Goal: Task Accomplishment & Management: Manage account settings

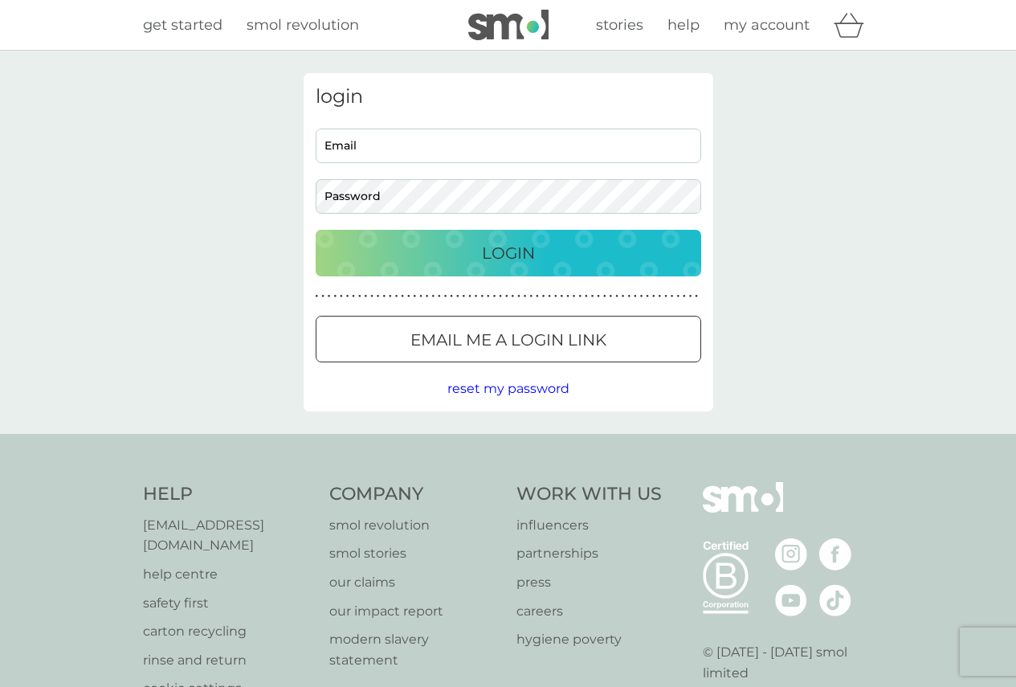
click at [405, 143] on input "Email" at bounding box center [509, 146] width 386 height 35
type input "kbarron1@gmail.com"
click at [484, 254] on p "Login" at bounding box center [508, 253] width 53 height 26
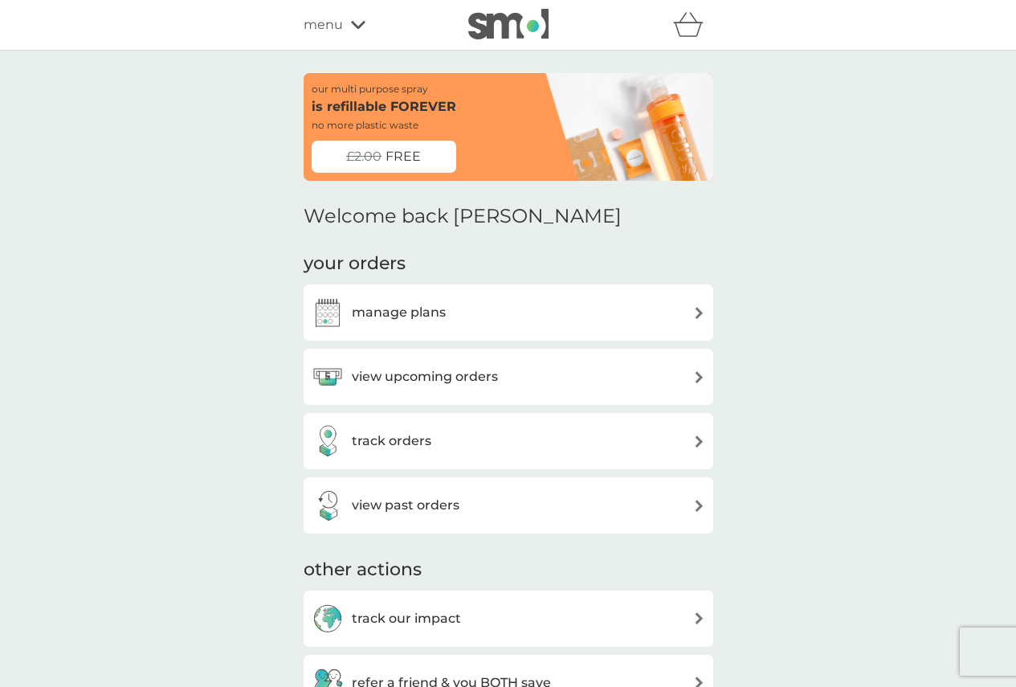
click at [412, 159] on span "FREE" at bounding box center [403, 156] width 35 height 21
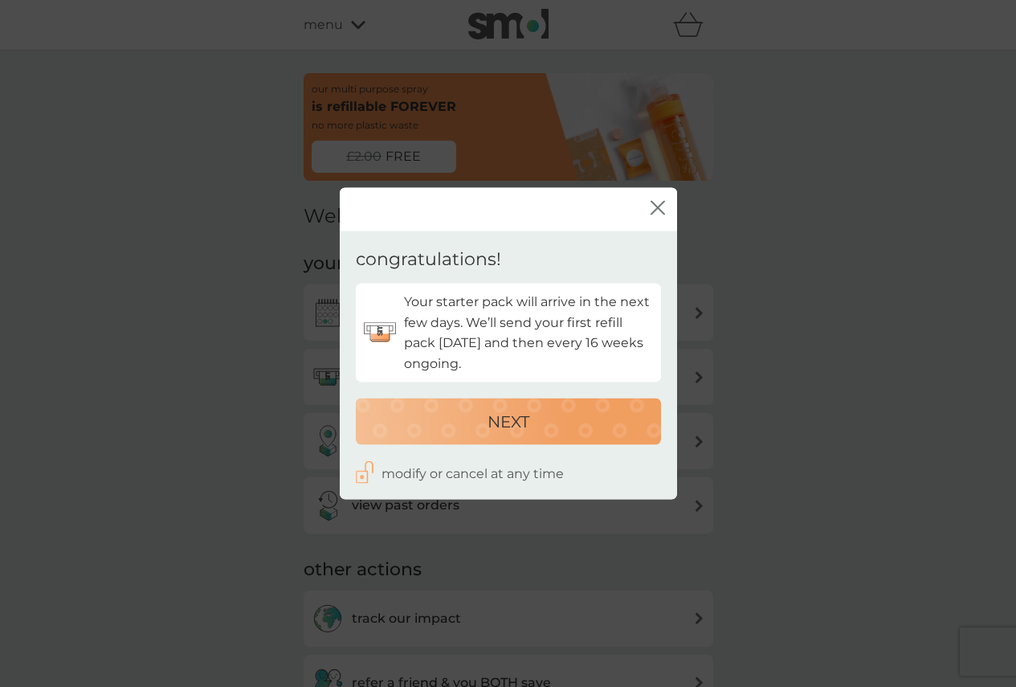
click at [655, 209] on icon "close" at bounding box center [658, 208] width 14 height 14
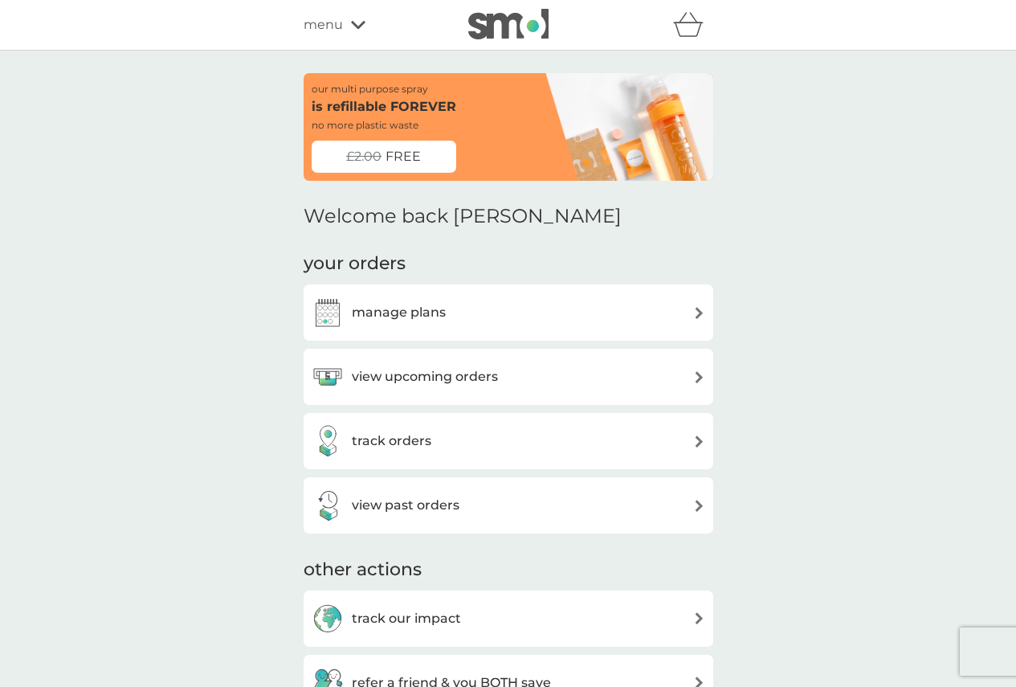
click at [483, 388] on div "view upcoming orders" at bounding box center [405, 377] width 186 height 32
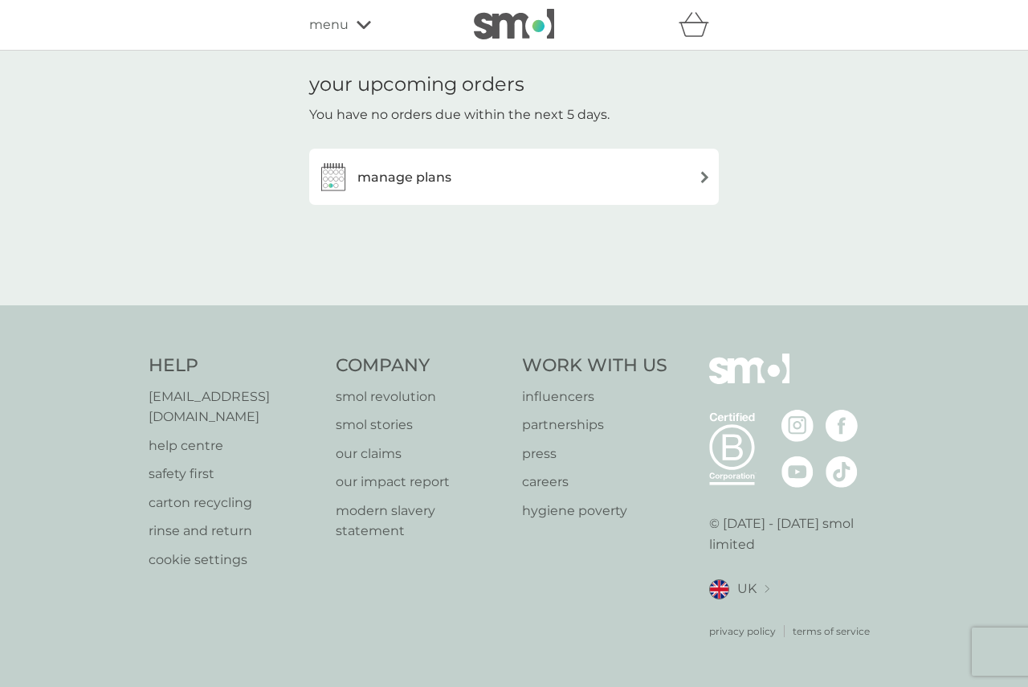
click at [450, 178] on h3 "manage plans" at bounding box center [404, 177] width 94 height 21
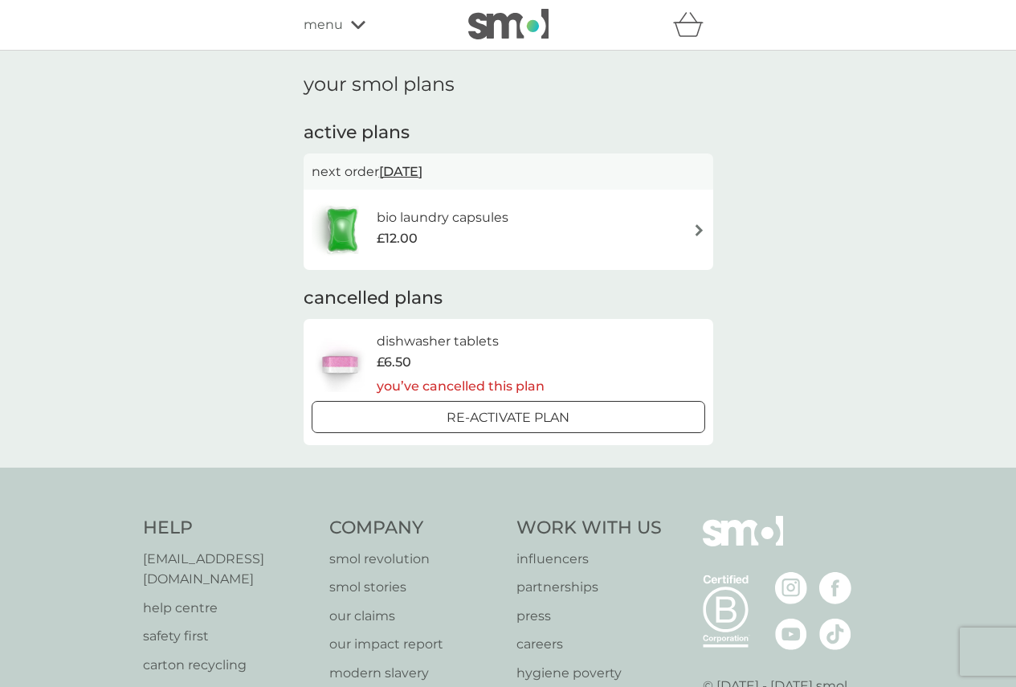
click at [508, 219] on div "bio laundry capsules £12.00" at bounding box center [451, 229] width 148 height 45
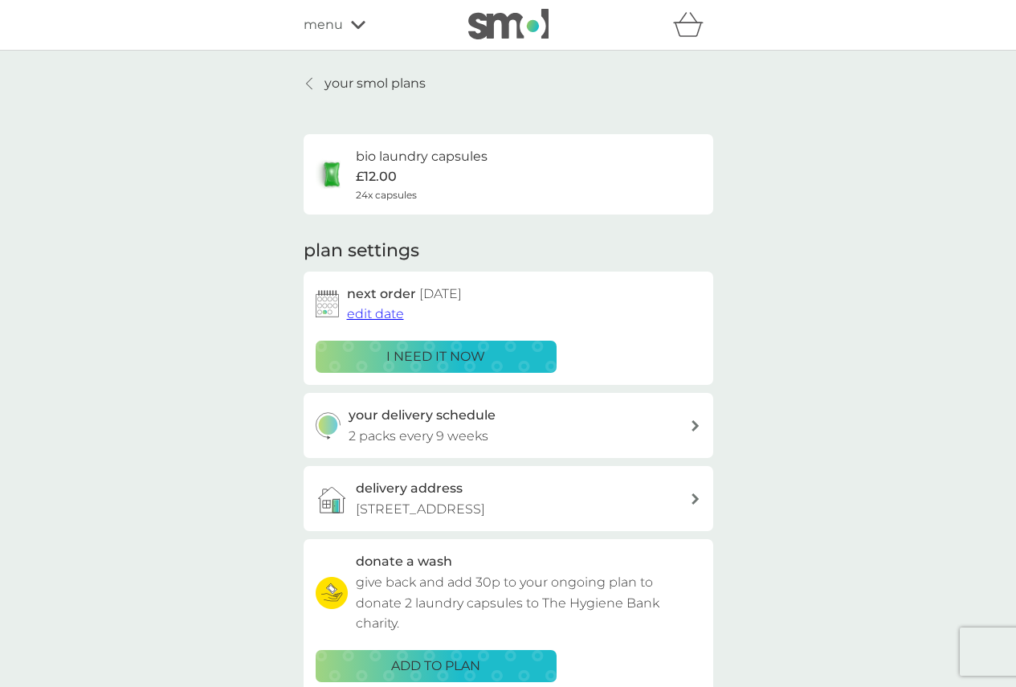
click at [442, 412] on h3 "your delivery schedule" at bounding box center [422, 415] width 147 height 21
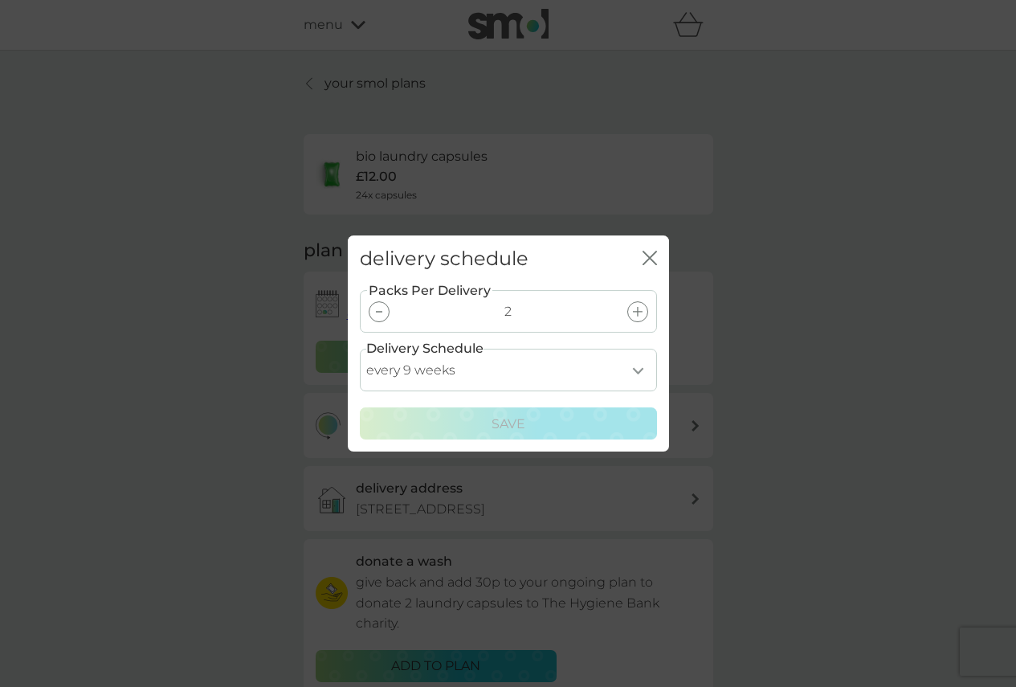
click at [382, 316] on div at bounding box center [379, 311] width 21 height 21
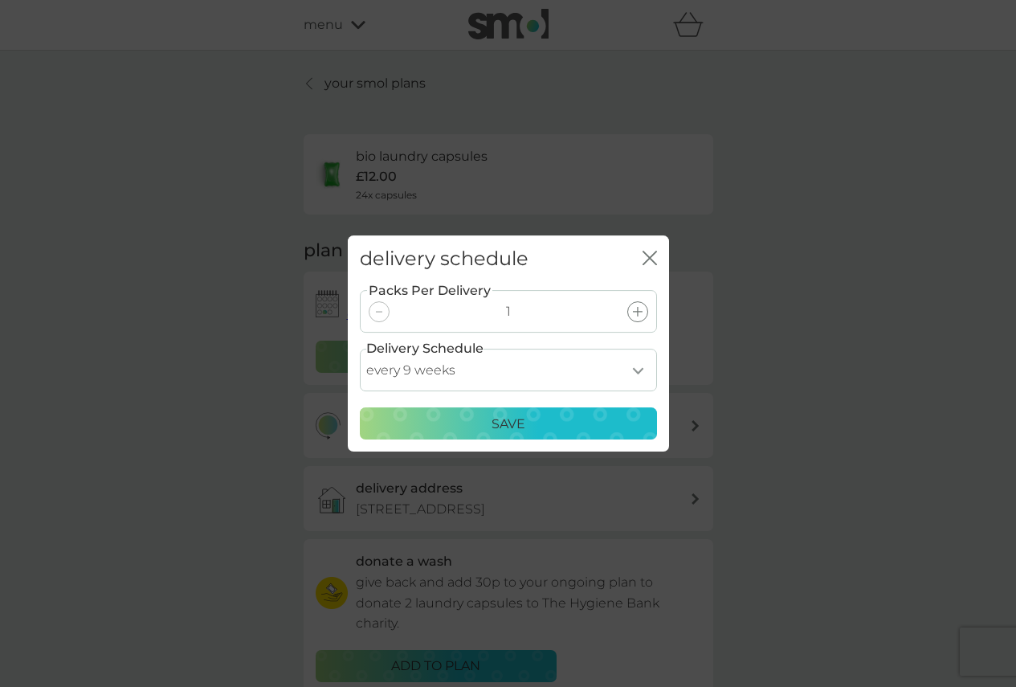
click at [639, 306] on div at bounding box center [637, 311] width 21 height 21
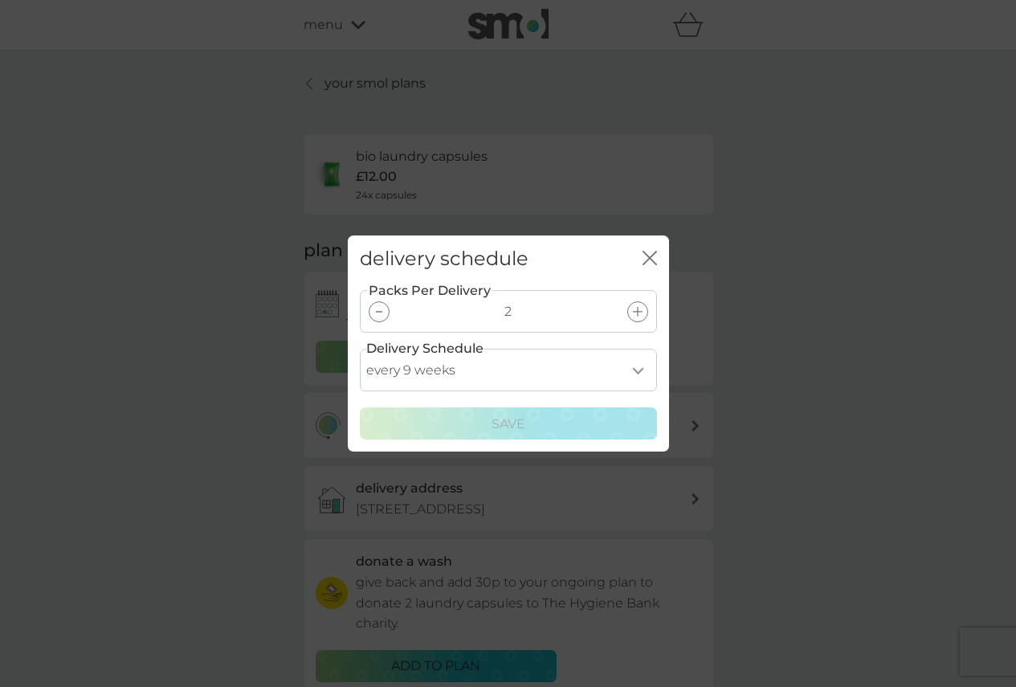
click at [566, 377] on select "every 1 week every 2 weeks every 3 weeks every 4 weeks every 5 weeks every 6 we…" at bounding box center [508, 370] width 297 height 43
select select "56"
click at [360, 349] on select "every 1 week every 2 weeks every 3 weeks every 4 weeks every 5 weeks every 6 we…" at bounding box center [508, 370] width 297 height 43
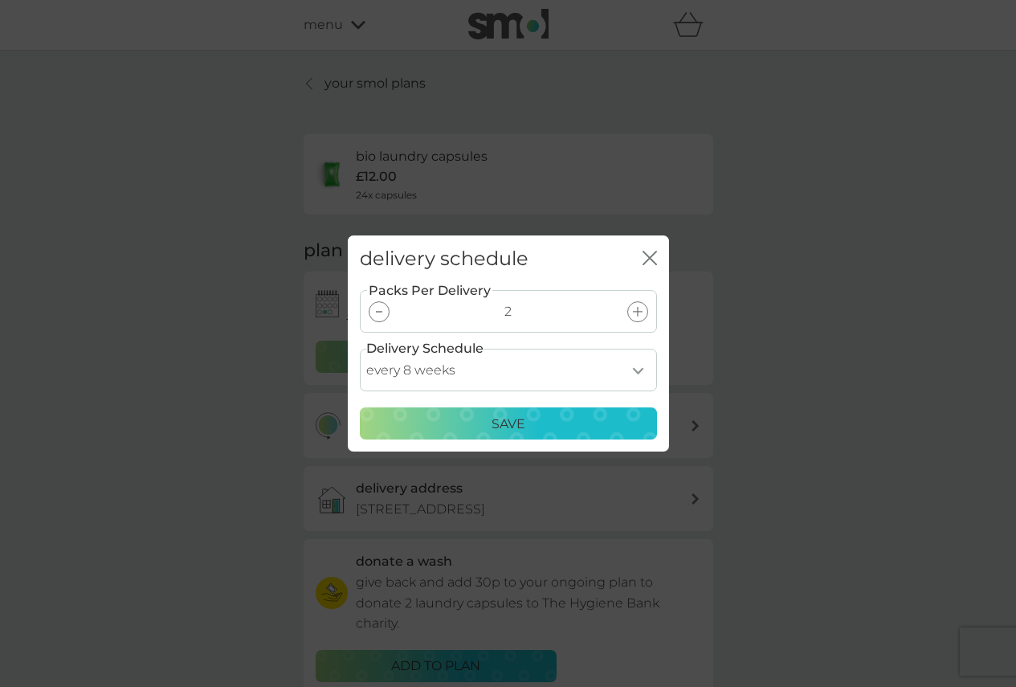
click at [526, 435] on button "Save" at bounding box center [508, 423] width 297 height 32
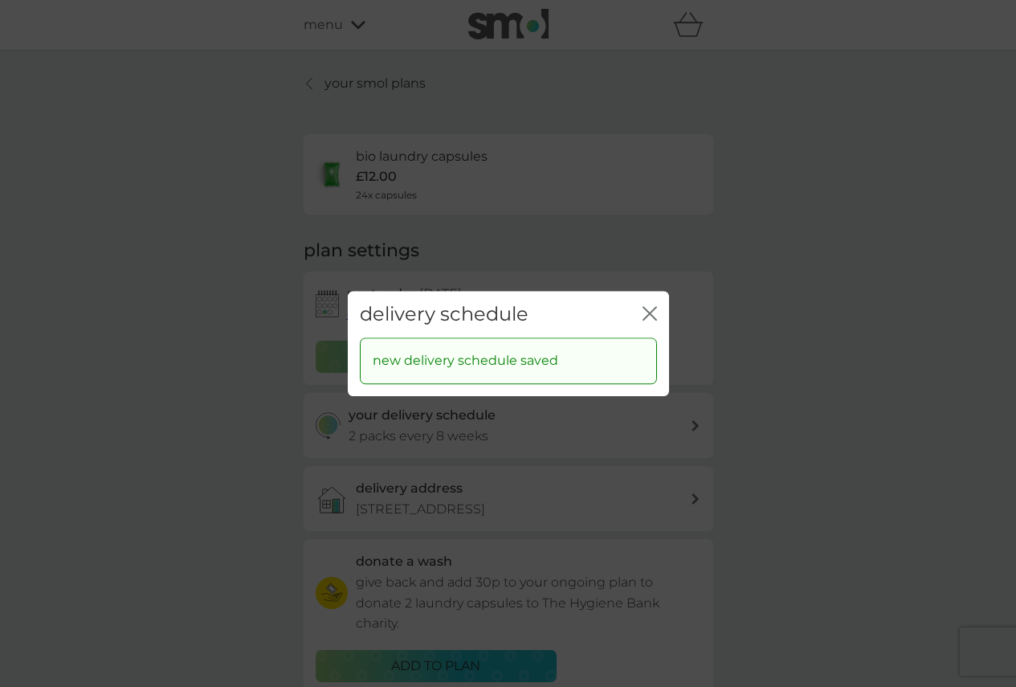
click at [645, 317] on icon "close" at bounding box center [646, 313] width 6 height 13
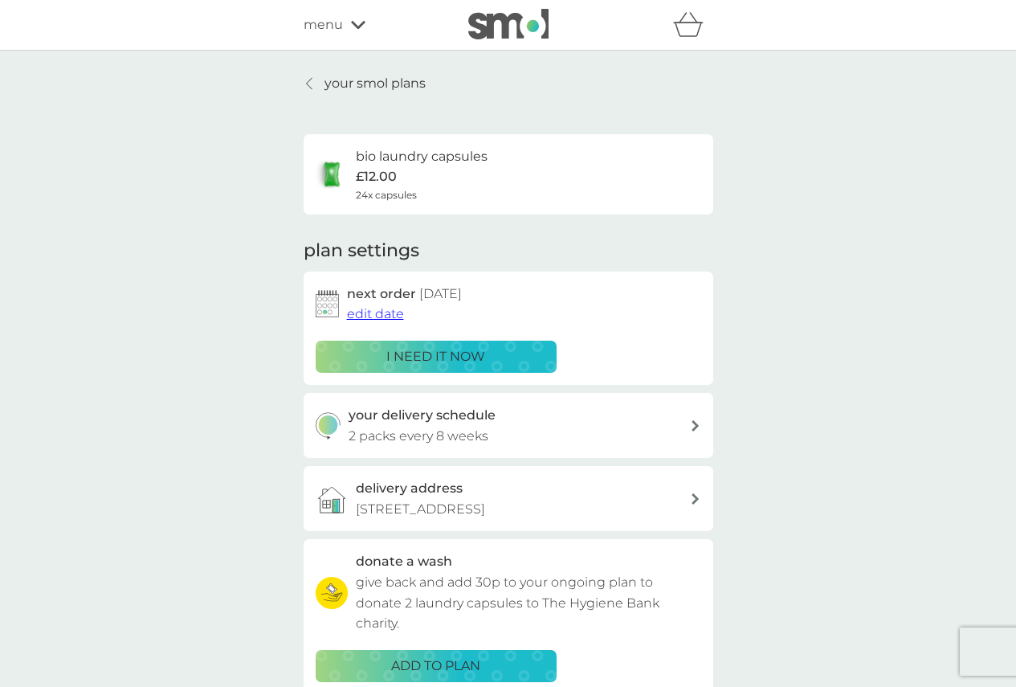
click at [421, 354] on p "i need it now" at bounding box center [435, 356] width 99 height 21
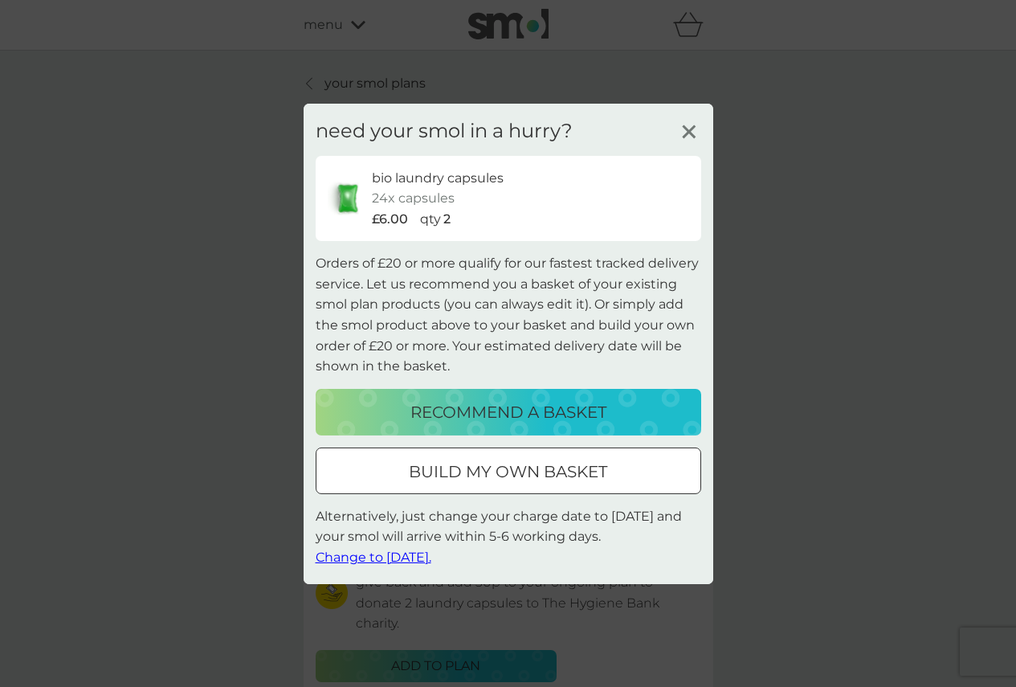
click at [410, 556] on span "Change to [DATE]." at bounding box center [374, 556] width 116 height 15
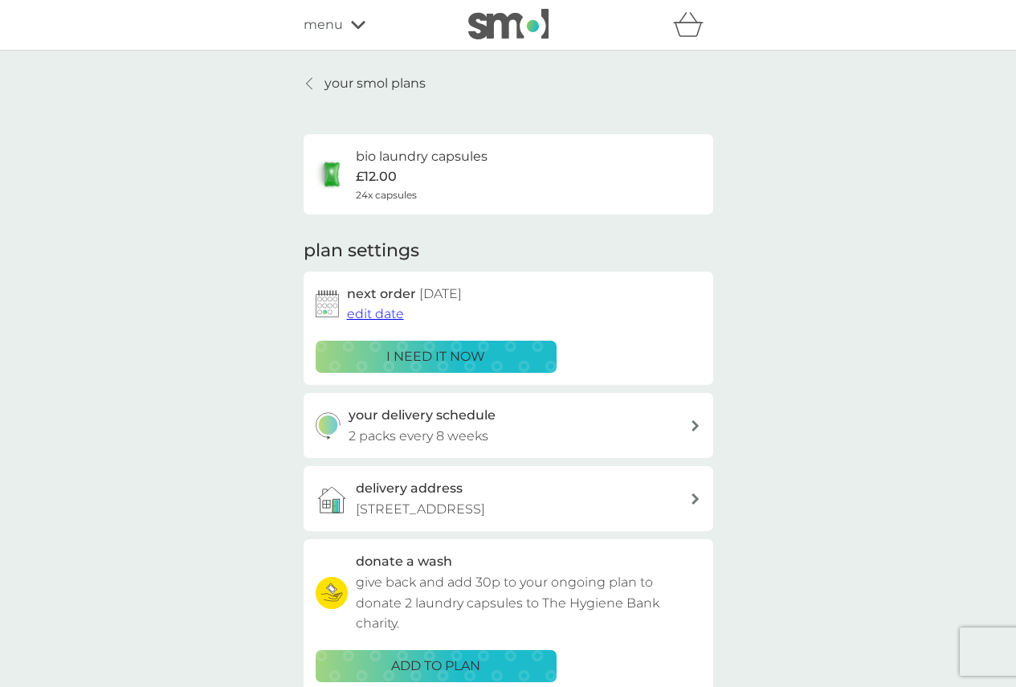
click at [314, 73] on link "your smol plans" at bounding box center [365, 83] width 122 height 21
